Goal: Find specific page/section: Find specific page/section

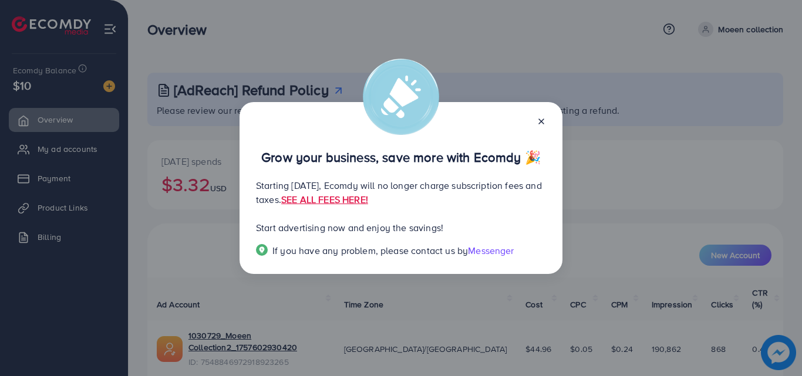
click at [541, 114] on div at bounding box center [536, 120] width 19 height 13
click at [540, 119] on line at bounding box center [541, 121] width 5 height 5
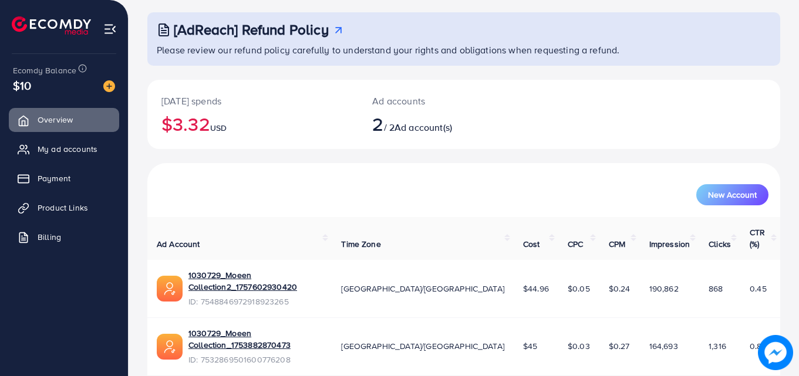
scroll to position [74, 0]
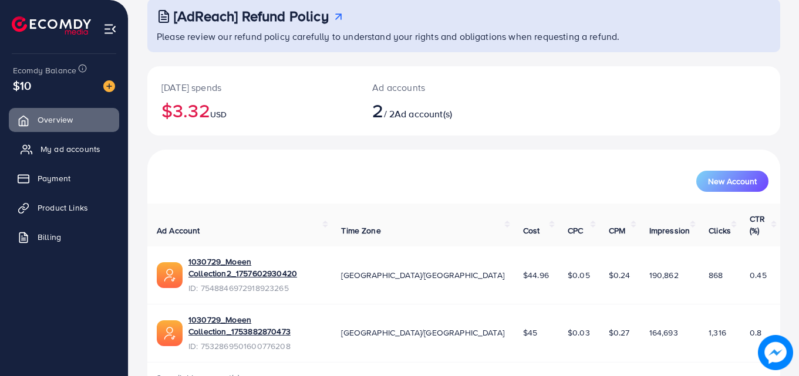
click at [84, 149] on span "My ad accounts" at bounding box center [70, 149] width 60 height 12
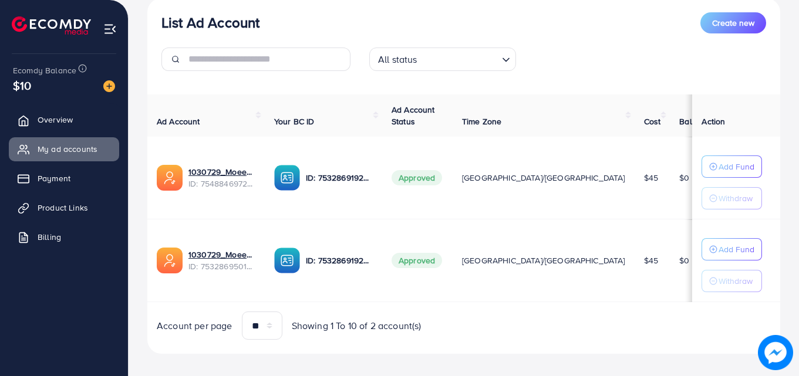
scroll to position [153, 0]
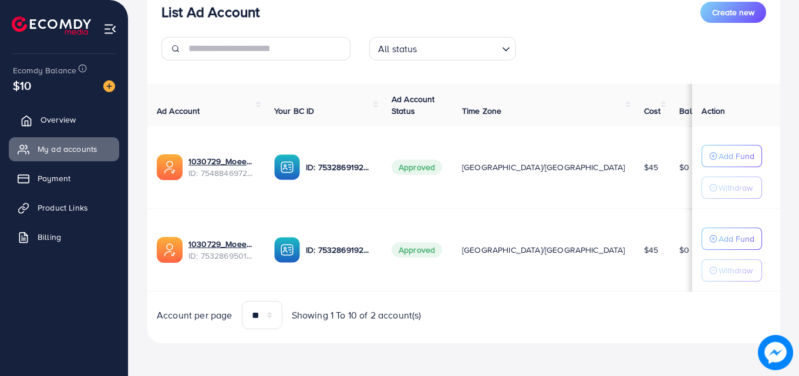
click at [53, 124] on span "Overview" at bounding box center [57, 120] width 35 height 12
